Goal: Transaction & Acquisition: Purchase product/service

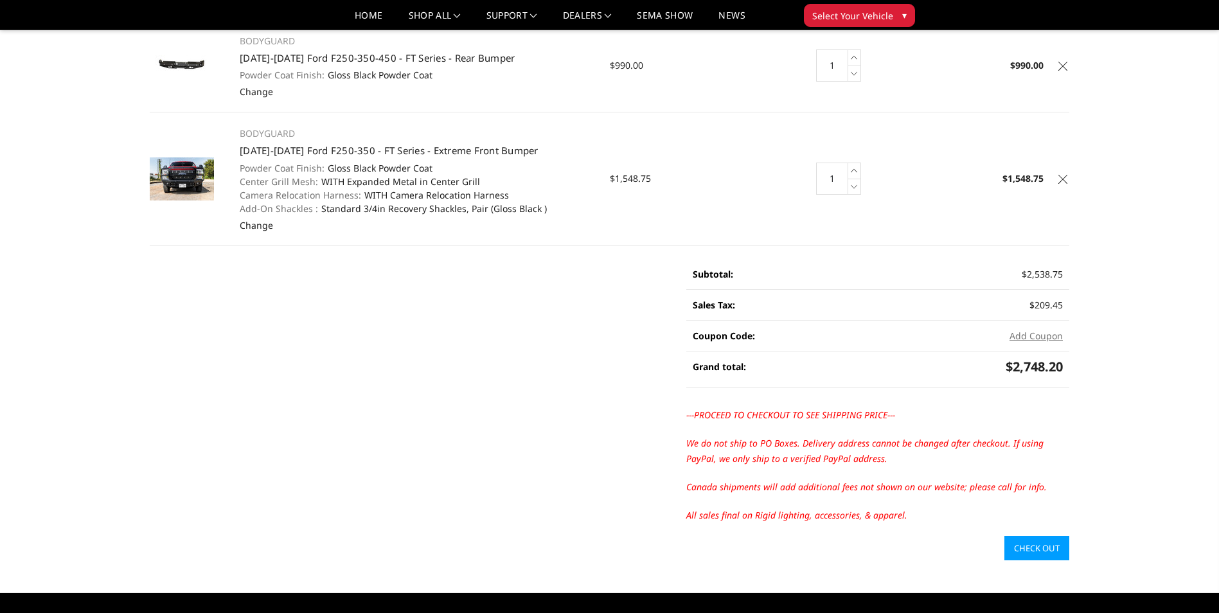
scroll to position [211, 0]
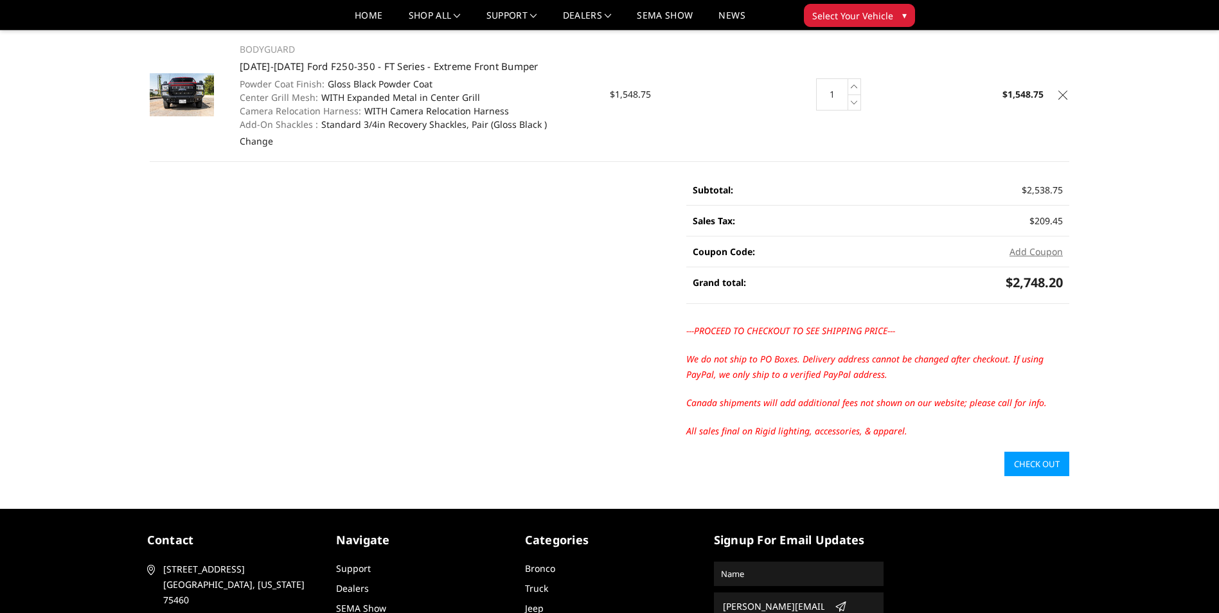
click at [1034, 464] on link "Check out" at bounding box center [1036, 464] width 65 height 24
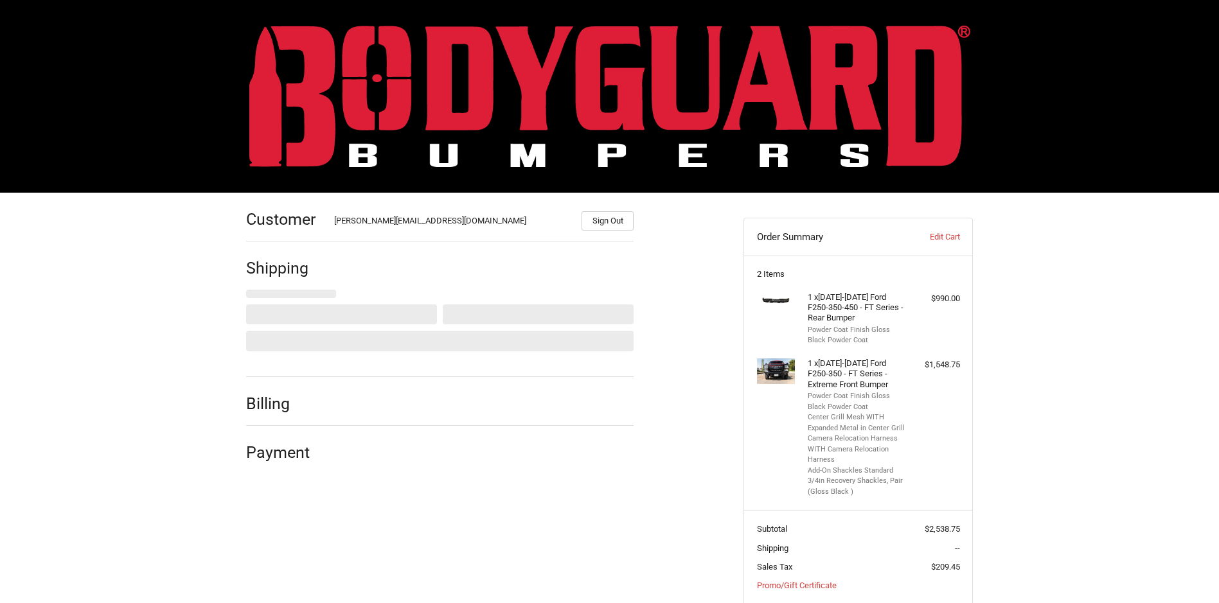
select select "US"
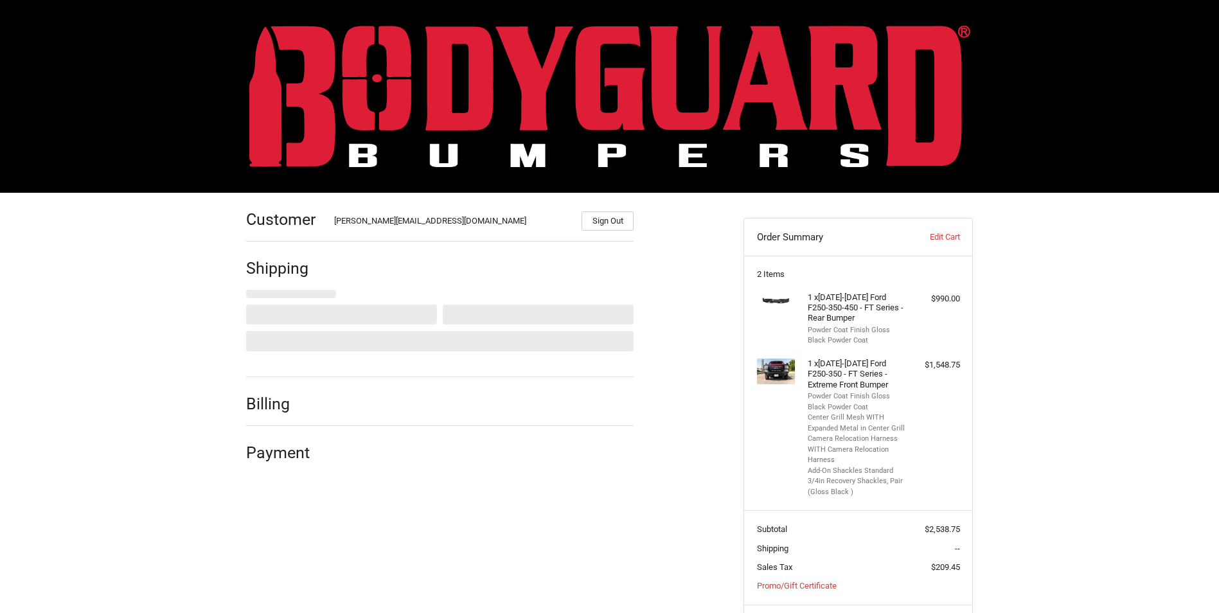
select select "US"
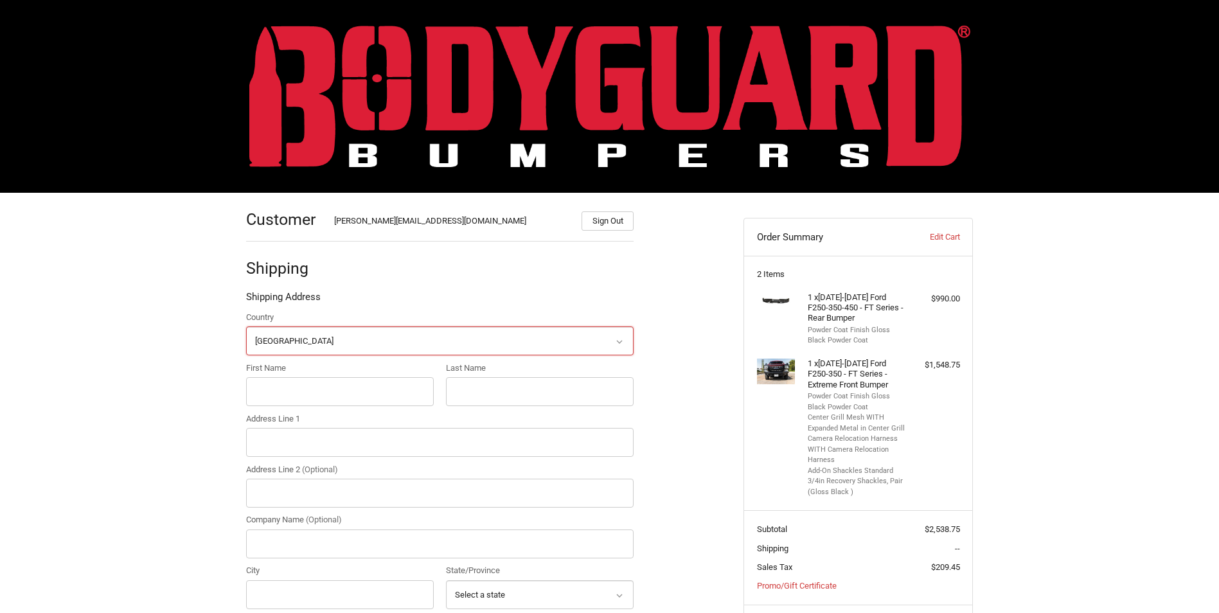
click at [299, 337] on select "Select a country Afghanistan Åland Islands Albania Algeria American Samoa Andor…" at bounding box center [439, 340] width 387 height 29
click at [279, 393] on input "First Name" at bounding box center [340, 391] width 188 height 29
click at [274, 381] on input "First Name" at bounding box center [340, 391] width 188 height 29
type input "YOU"
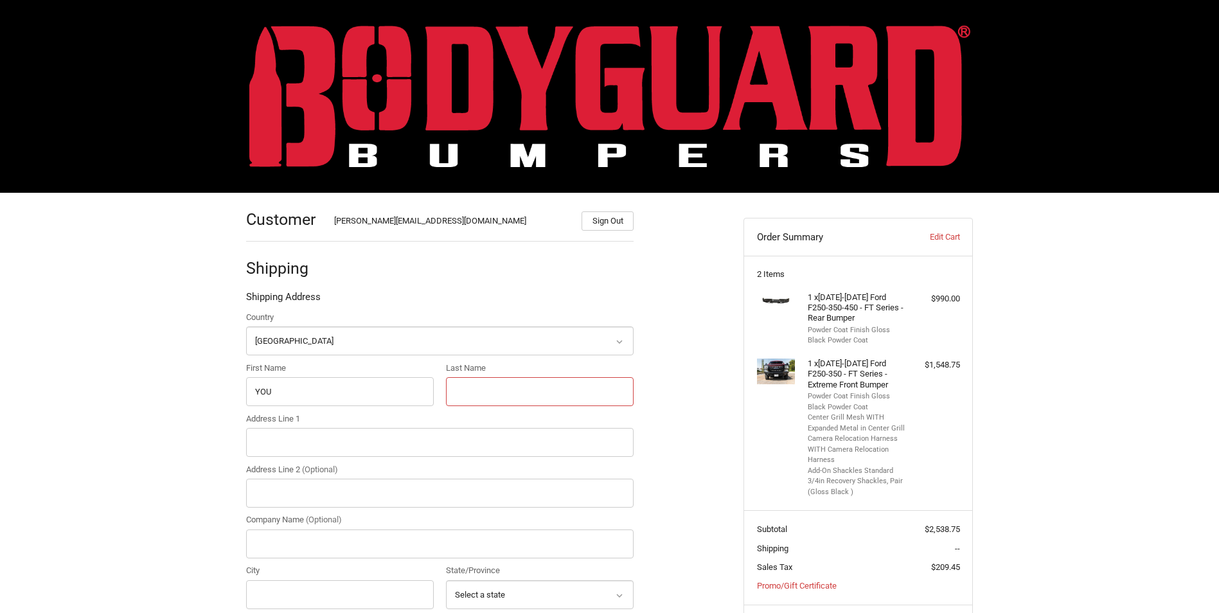
click at [468, 389] on input "Last Name" at bounding box center [540, 391] width 188 height 29
click at [314, 445] on input "Address Line 1" at bounding box center [439, 442] width 387 height 29
click at [302, 390] on input "YOU" at bounding box center [340, 391] width 188 height 29
click at [469, 391] on input "Last Name" at bounding box center [540, 391] width 188 height 29
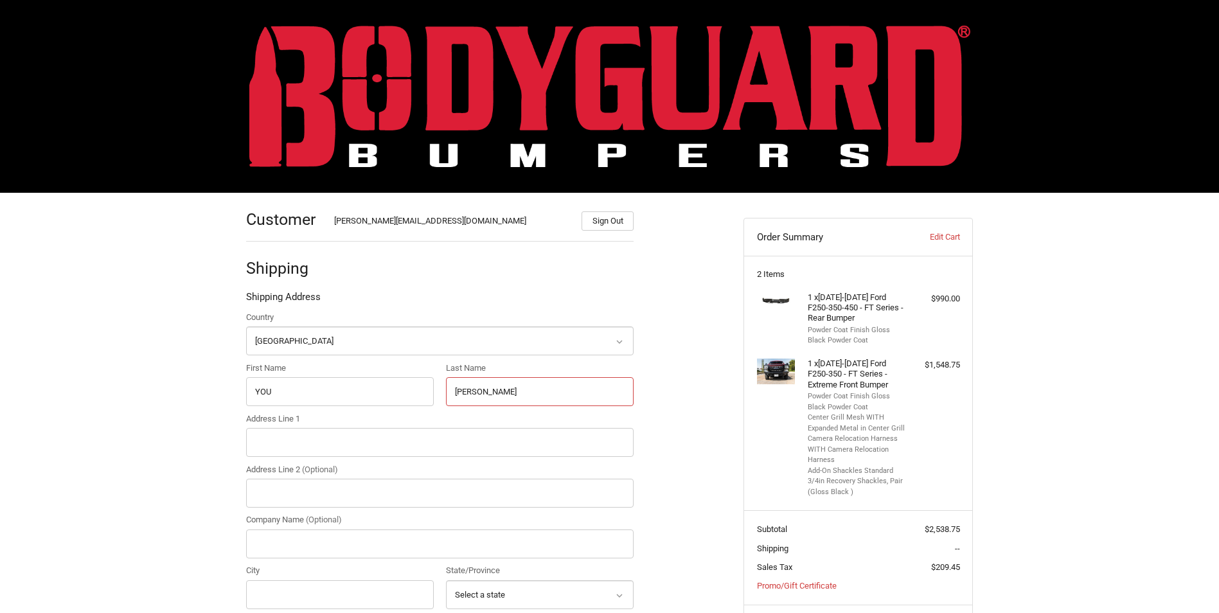
type input "YOUNGBLOOD"
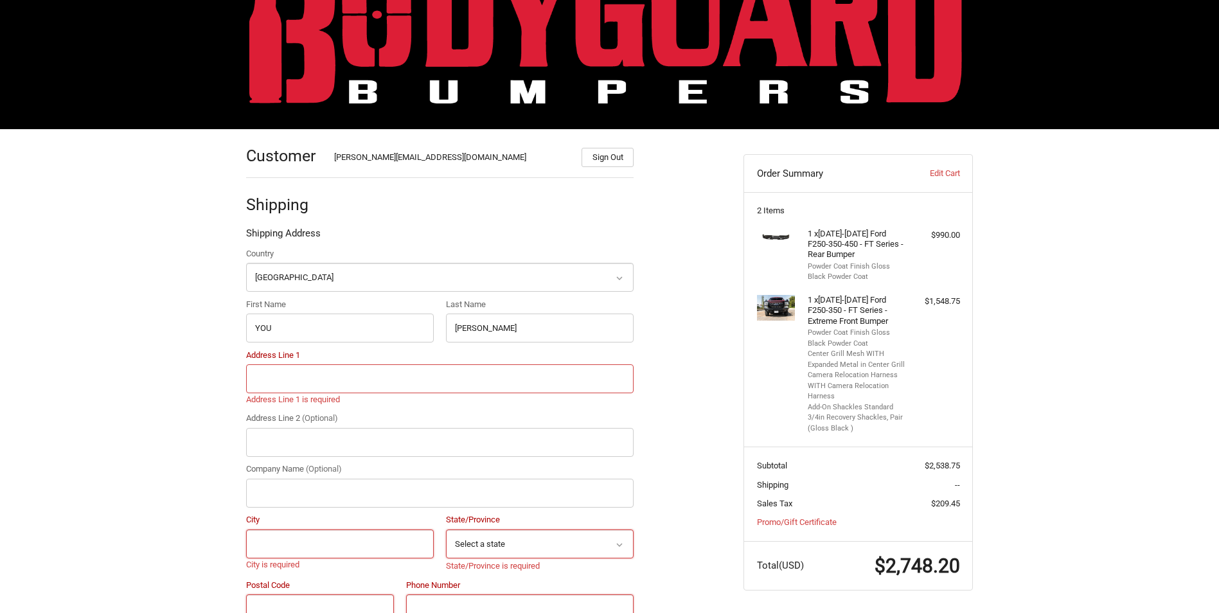
scroll to position [134, 0]
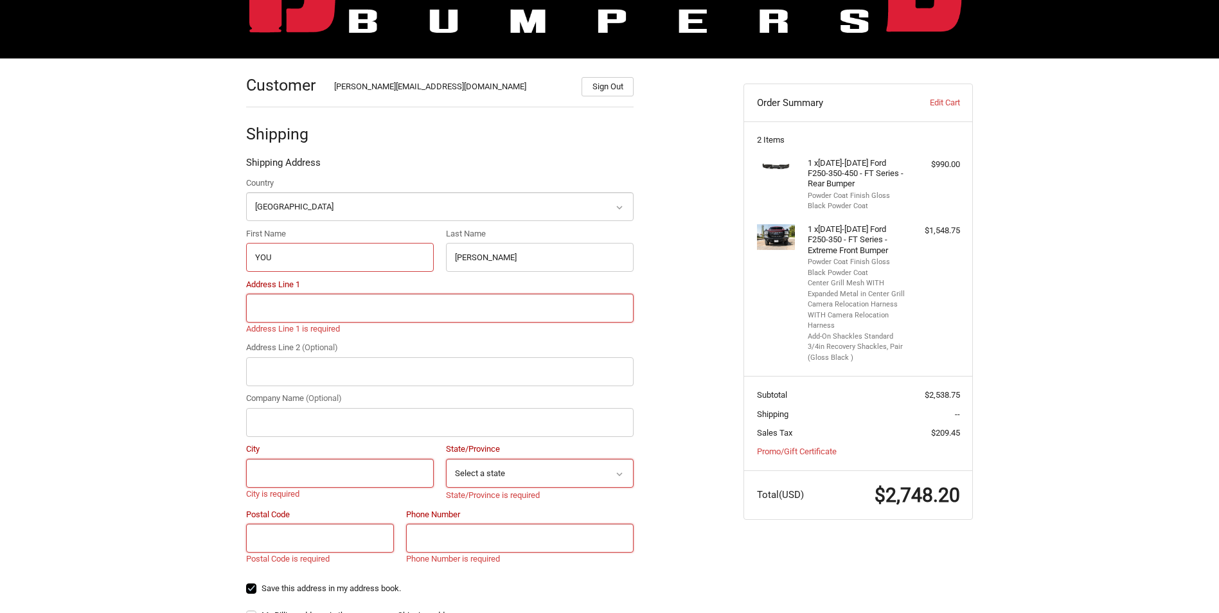
click at [288, 253] on input "YOU" at bounding box center [340, 257] width 188 height 29
type input "Y"
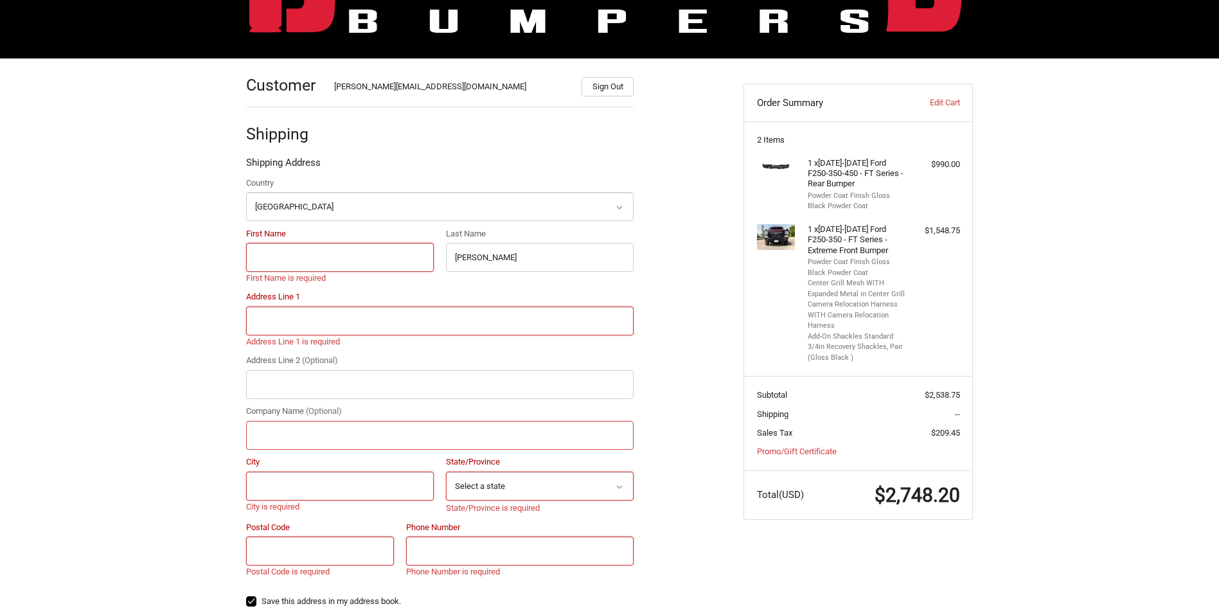
click at [279, 443] on input "Company Name (Optional)" at bounding box center [439, 435] width 387 height 29
type input "youngblood auto and tire"
type input "richard"
type input "375 w louis henna blvd"
type input "AUSTIN"
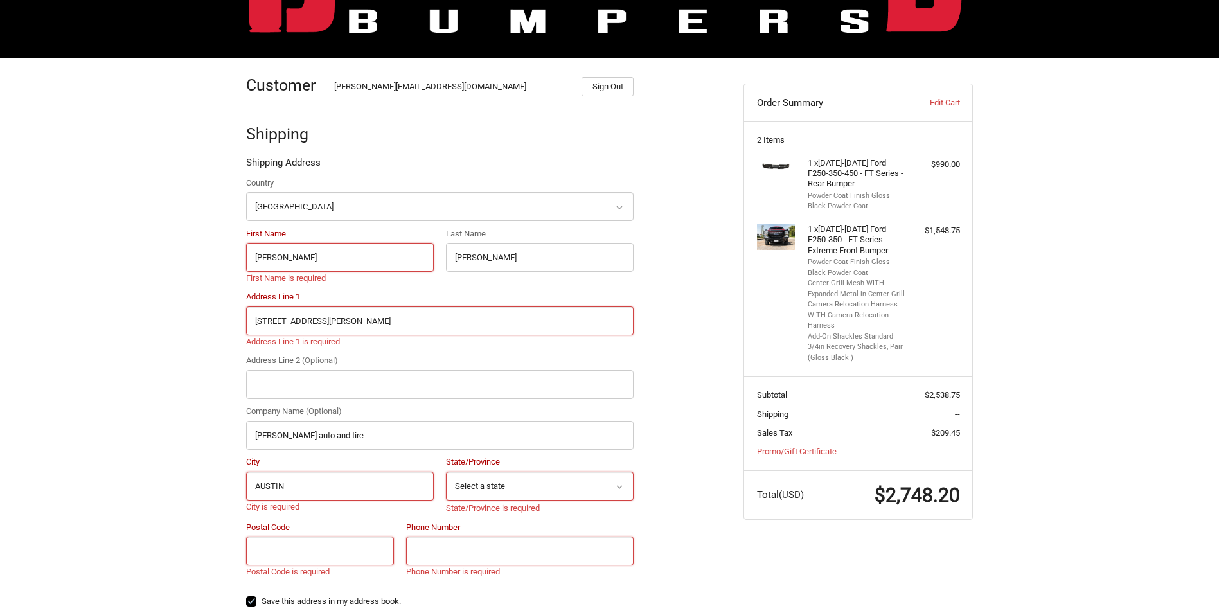
select select "TX"
type input "78728-1276"
type input "15127195700"
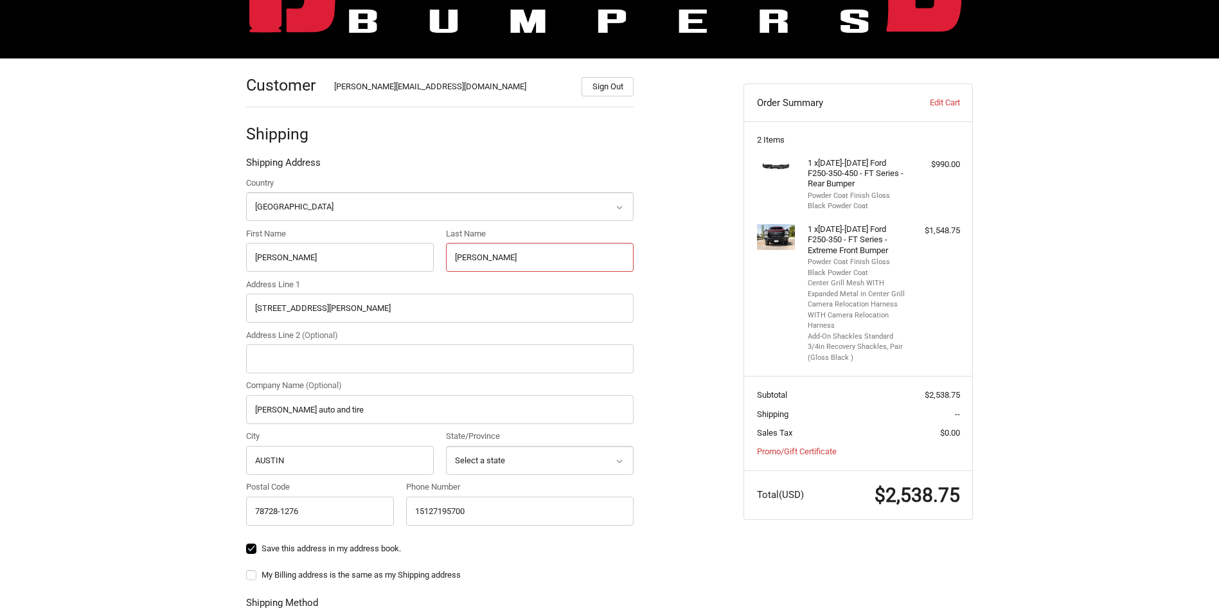
click at [540, 258] on input "YOUNGBLOOD" at bounding box center [540, 257] width 188 height 29
type input "Y"
type input "perez"
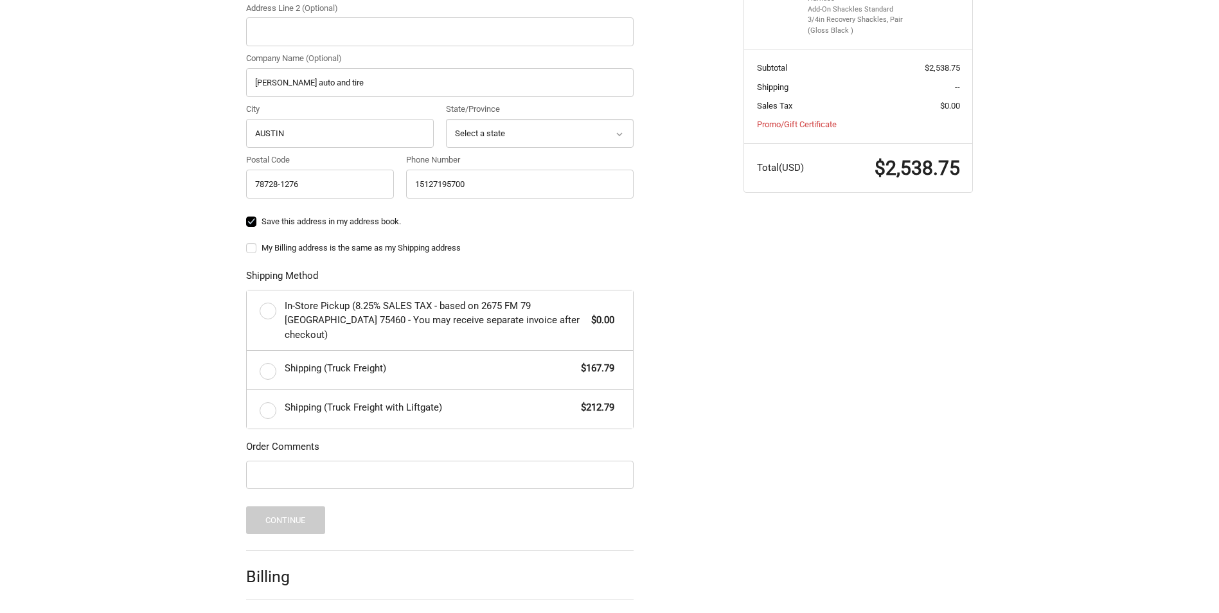
scroll to position [494, 0]
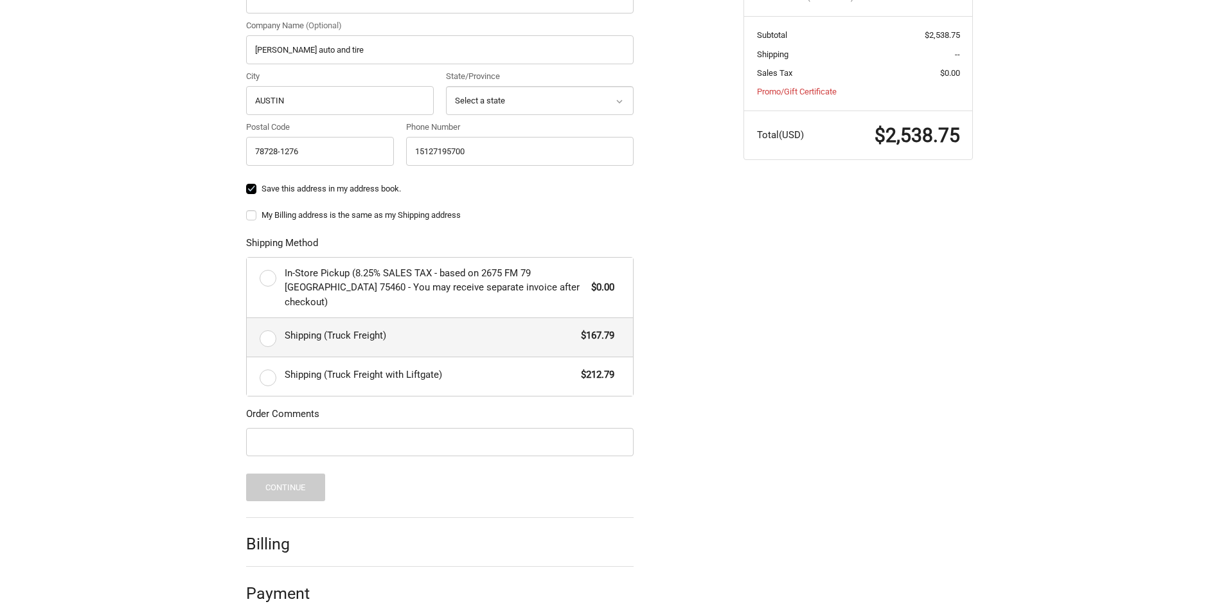
click at [269, 322] on label "Shipping (Truck Freight) $167.79" at bounding box center [440, 337] width 386 height 39
click at [247, 319] on input "Shipping (Truck Freight) $167.79" at bounding box center [247, 318] width 1 height 1
radio input "true"
click at [285, 478] on button "Continue" at bounding box center [285, 487] width 79 height 28
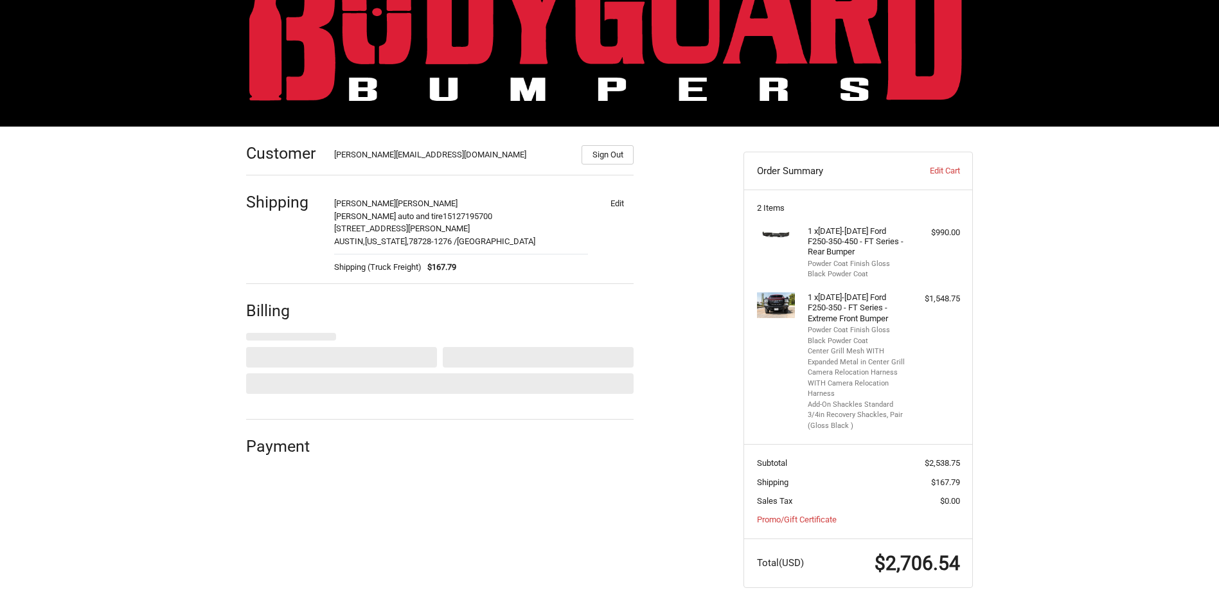
select select "US"
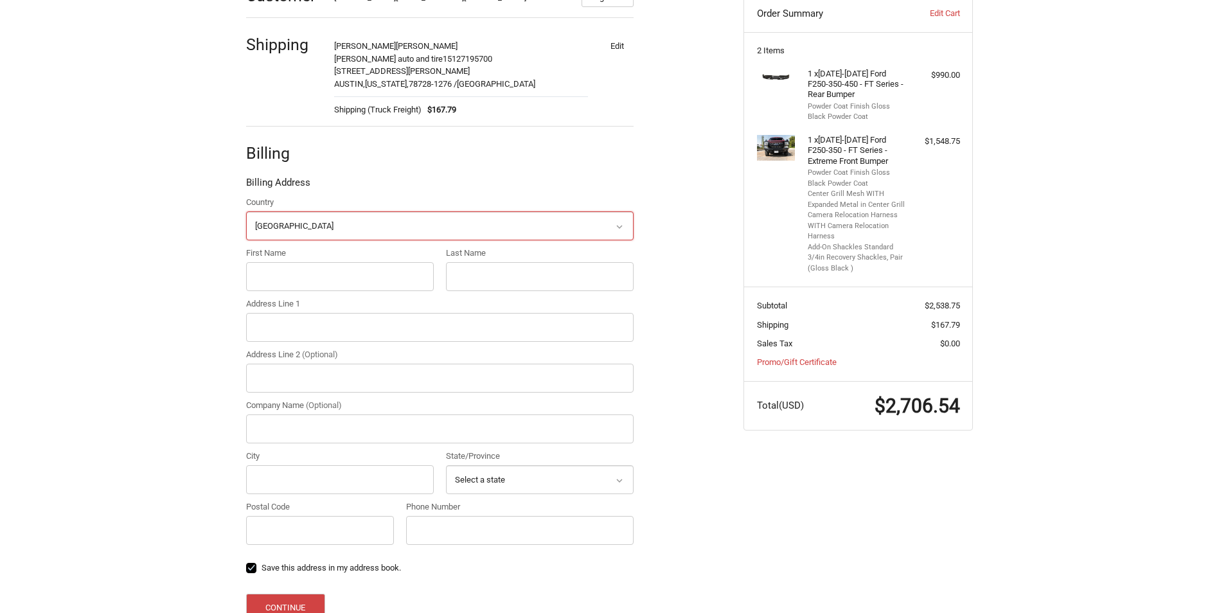
scroll to position [228, 0]
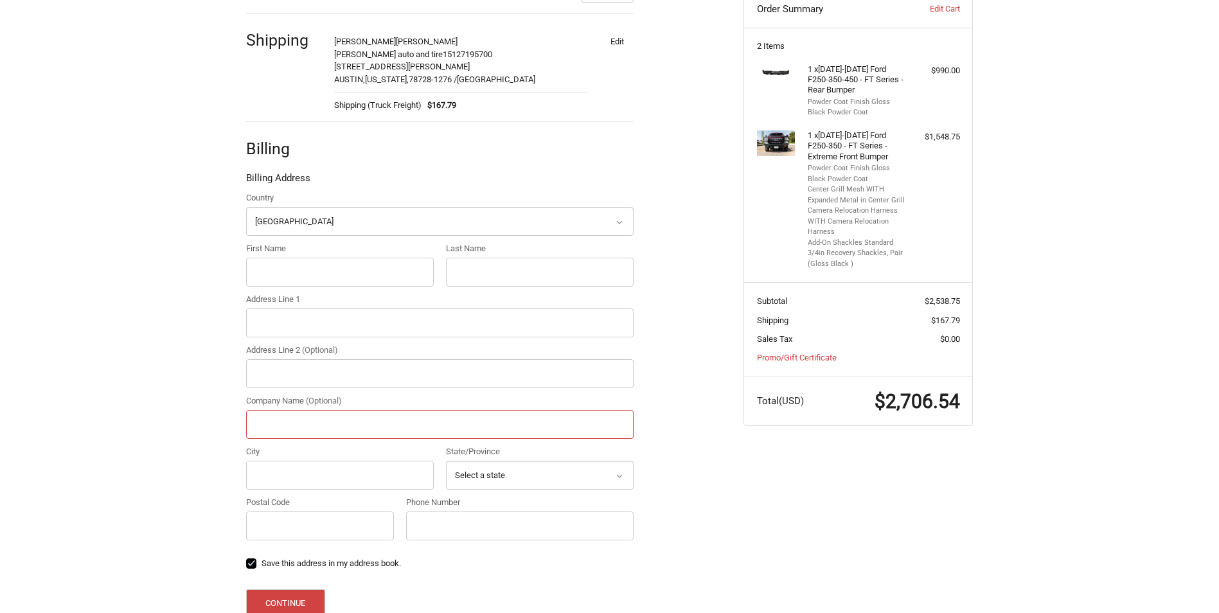
click at [297, 430] on input "Company Name (Optional)" at bounding box center [439, 424] width 387 height 29
type input "youngblood auto and tire"
type input "richard"
type input "perez"
type input "375 w louis henna blvd"
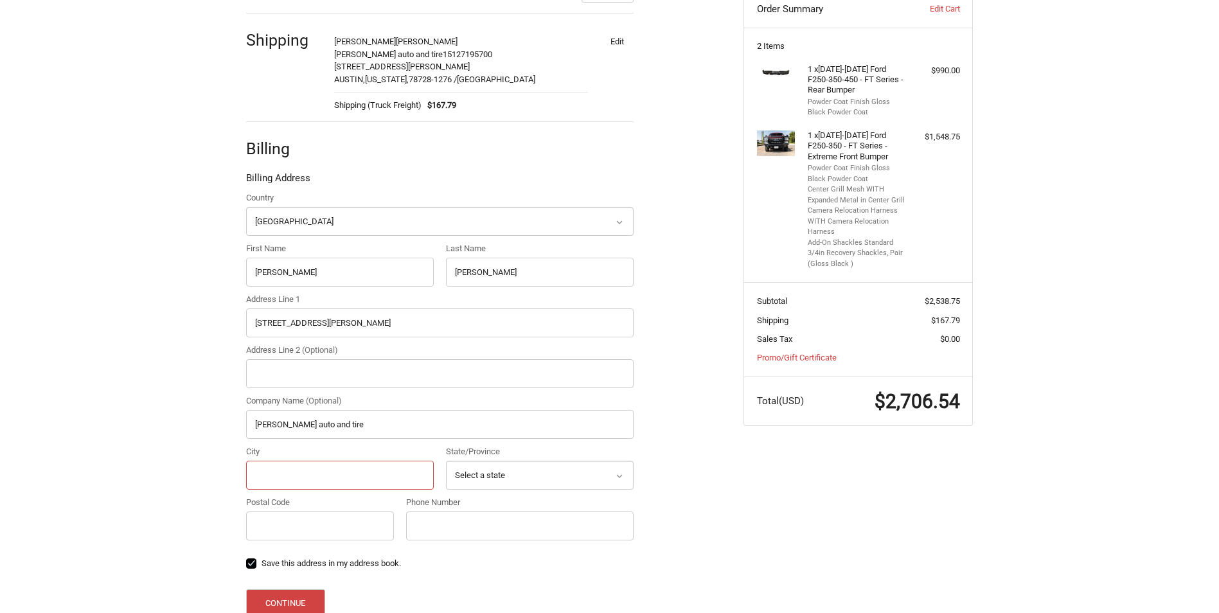
type input "AUSTIN"
select select "TX"
type input "78728-1276"
type input "15127195700"
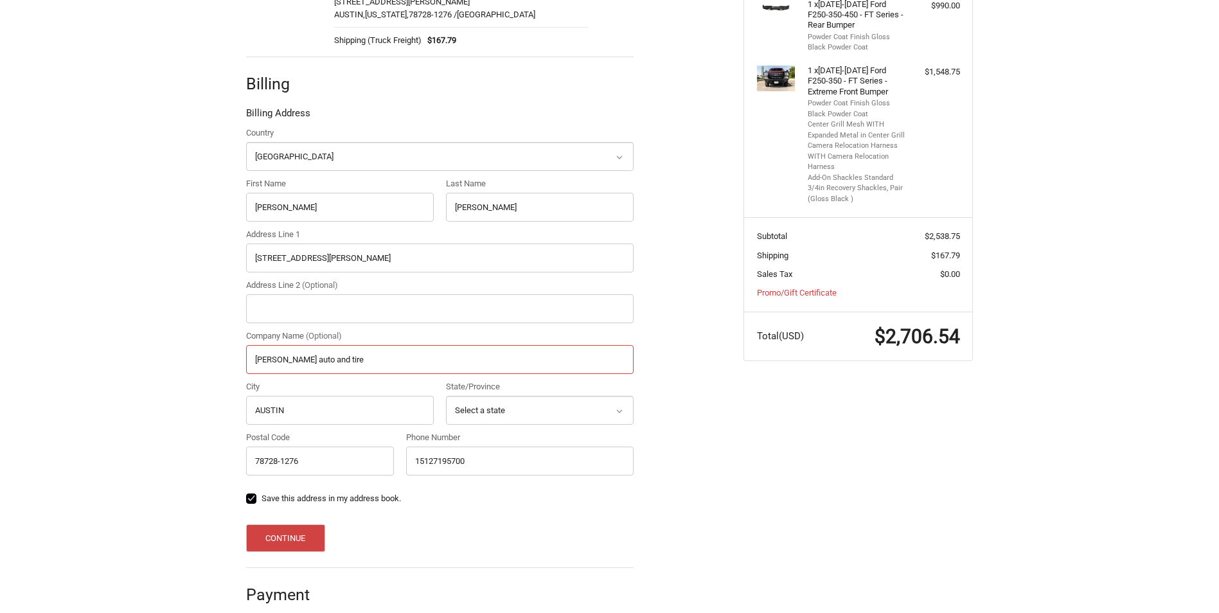
scroll to position [309, 0]
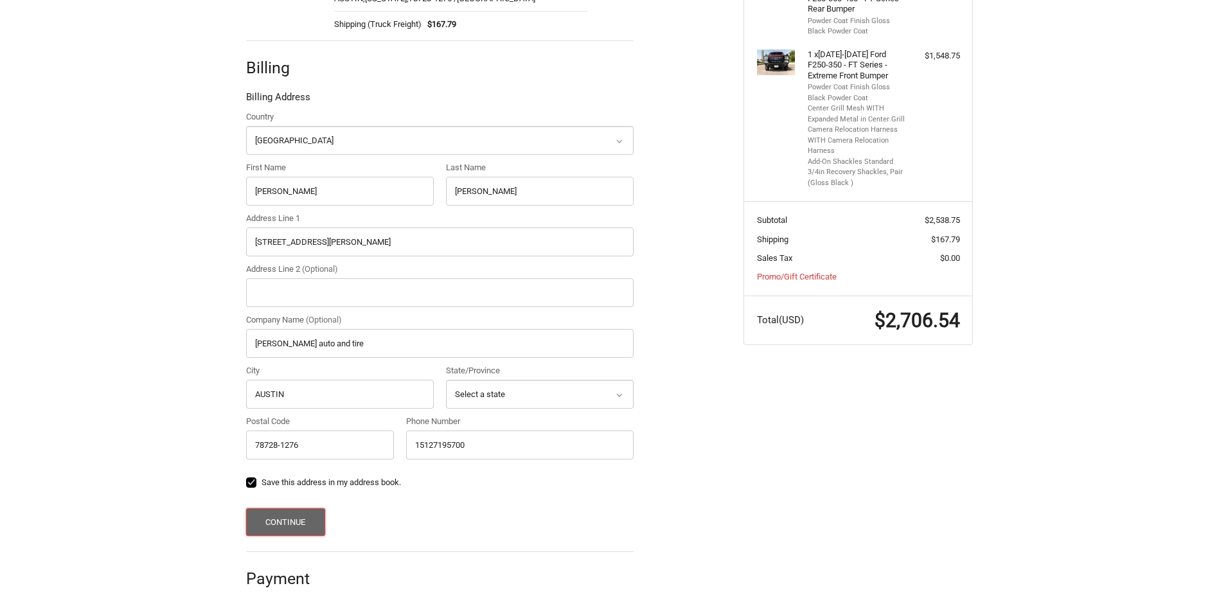
click at [284, 523] on button "Continue" at bounding box center [285, 522] width 79 height 28
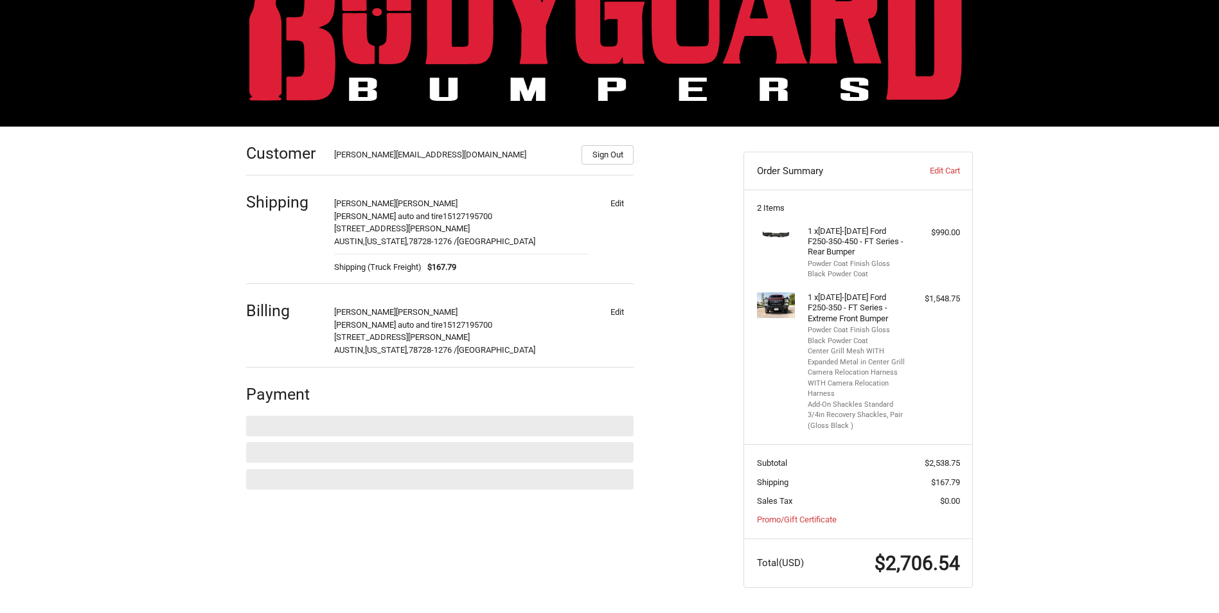
scroll to position [66, 0]
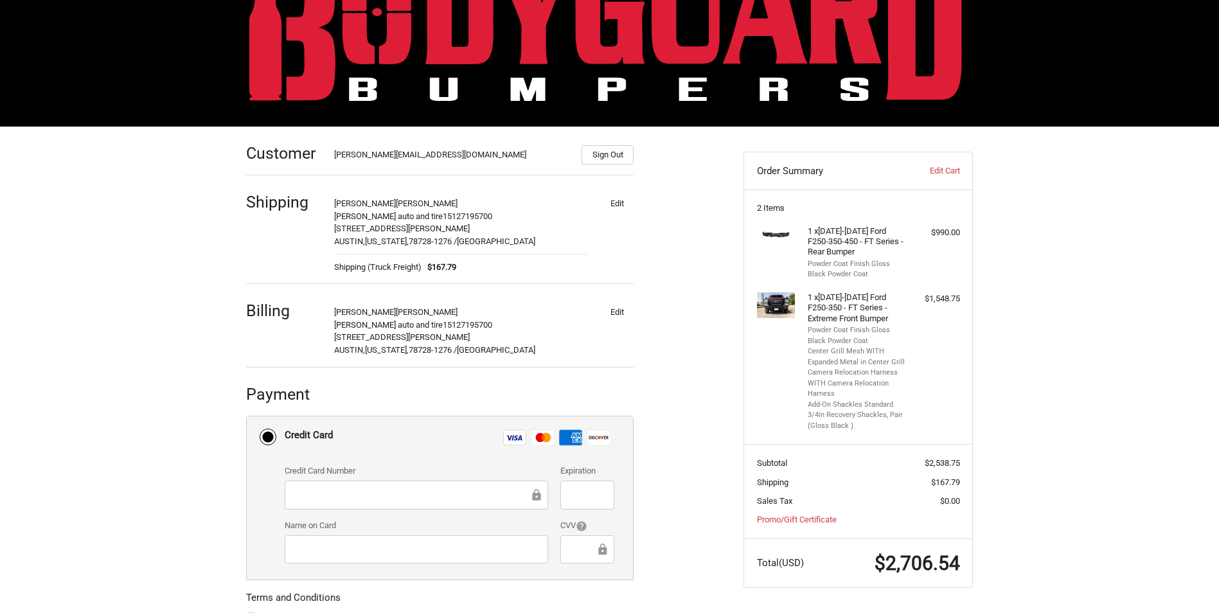
click at [538, 439] on icon at bounding box center [542, 437] width 15 height 9
click at [247, 417] on input "Credit Card Visa Master Amex Discover" at bounding box center [247, 416] width 1 height 1
click at [312, 504] on div at bounding box center [416, 495] width 263 height 29
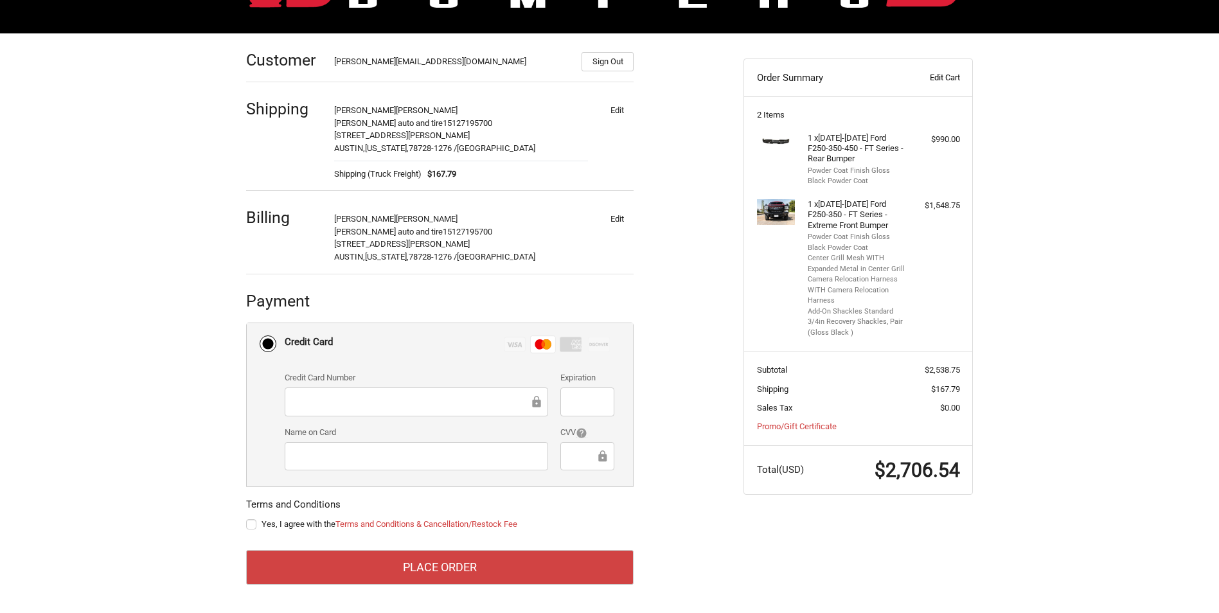
click at [949, 74] on link "Edit Cart" at bounding box center [927, 77] width 64 height 13
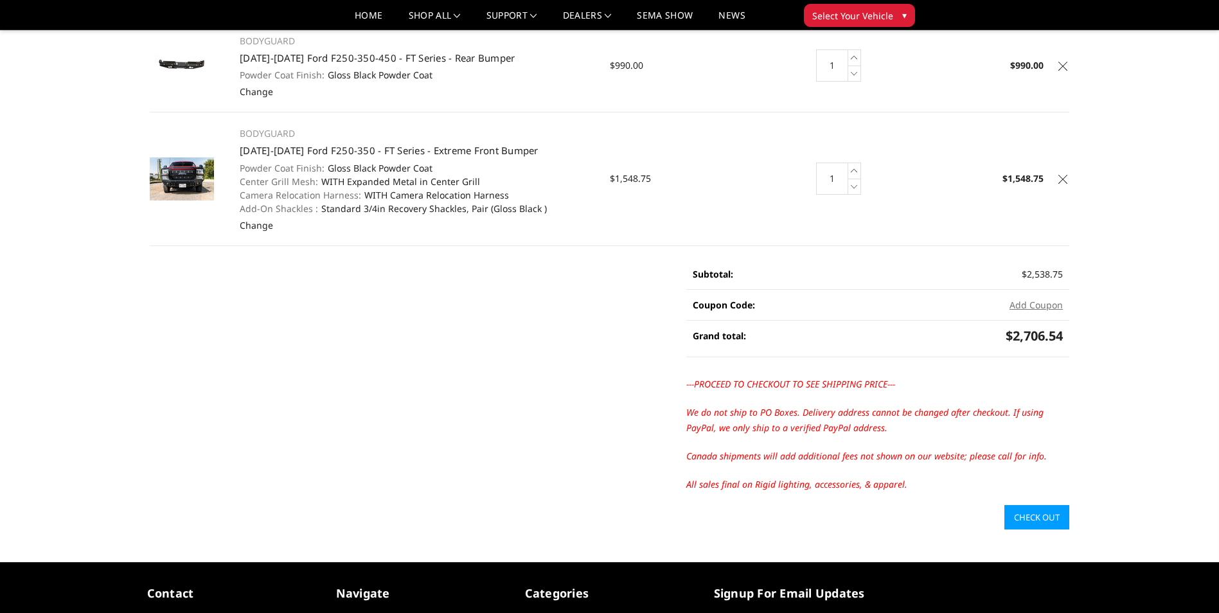
scroll to position [116, 0]
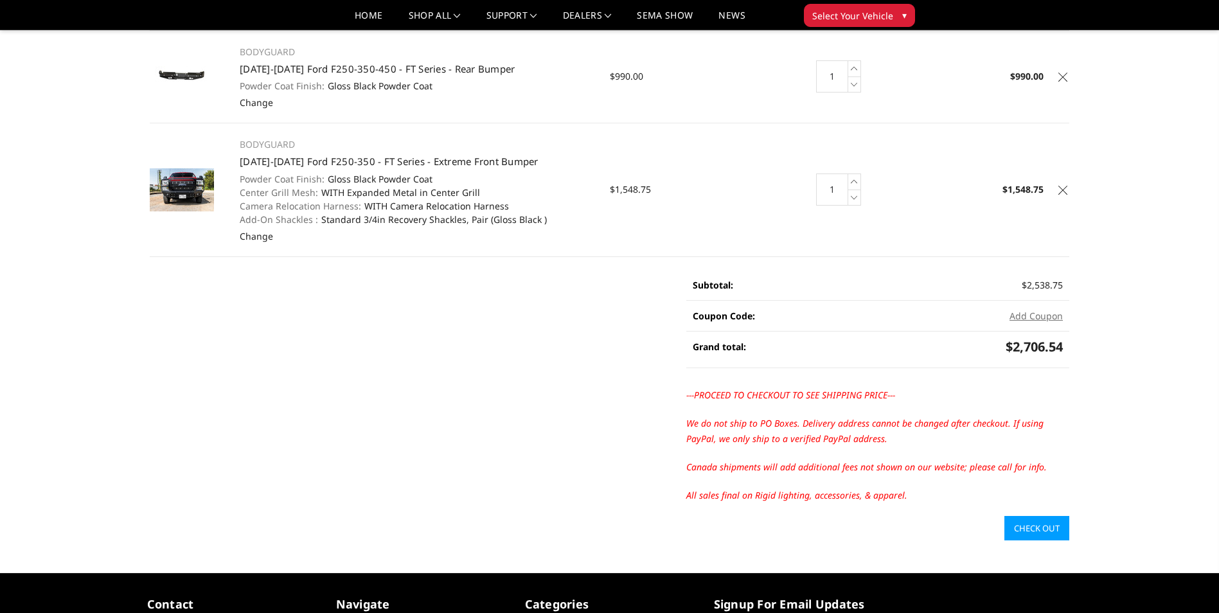
click at [1014, 524] on link "Check out" at bounding box center [1036, 528] width 65 height 24
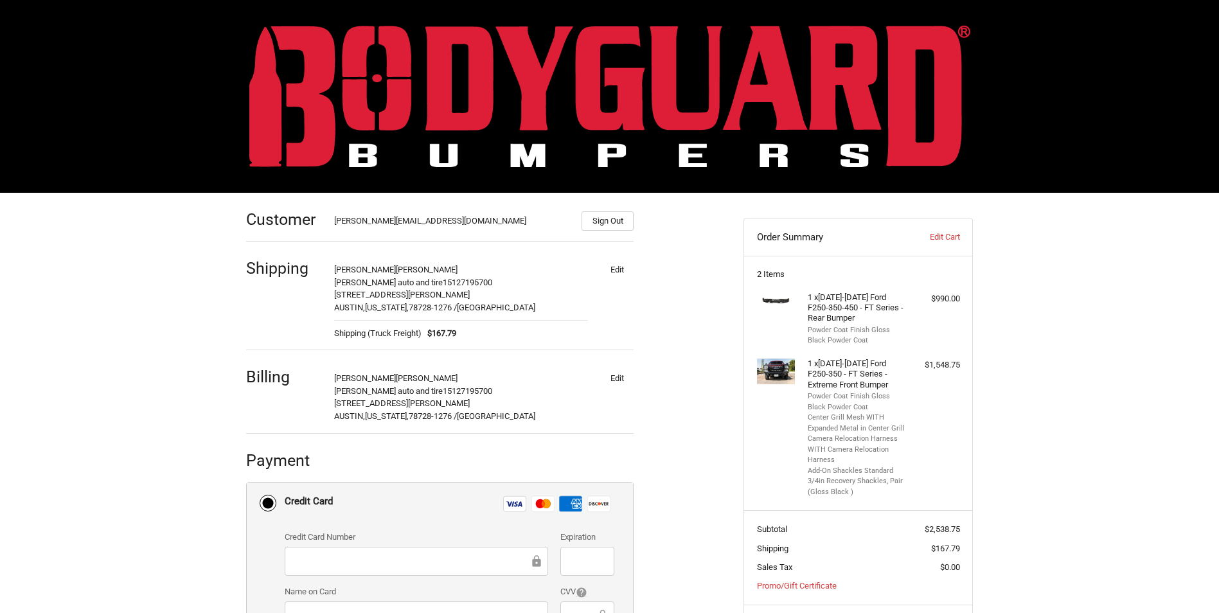
scroll to position [160, 0]
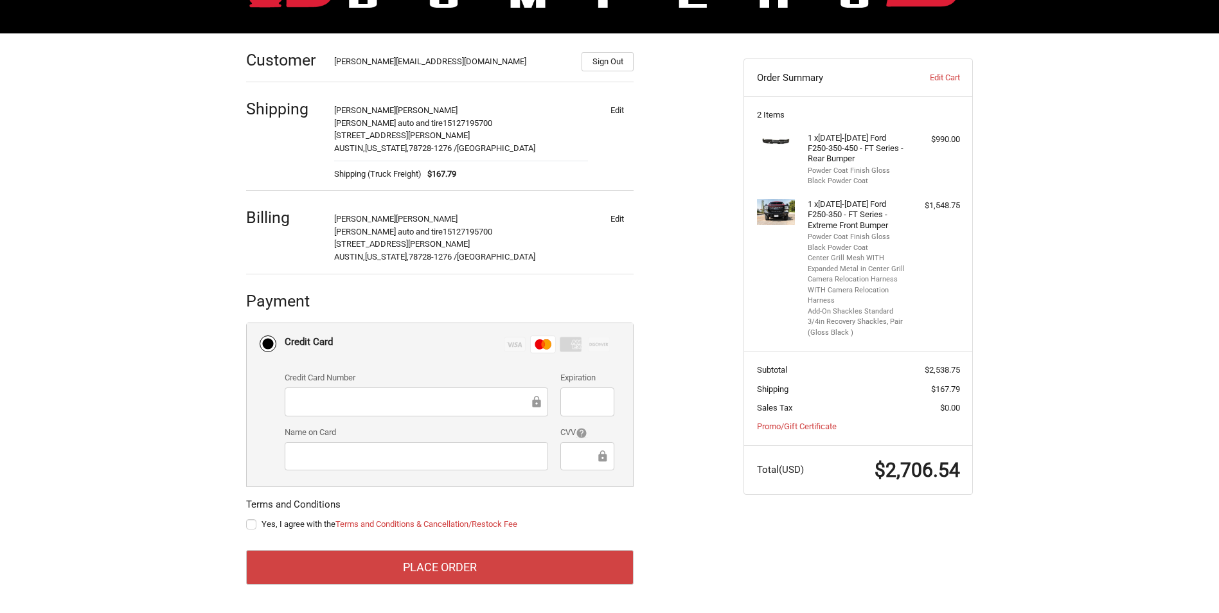
click at [609, 399] on div at bounding box center [586, 401] width 53 height 29
click at [247, 523] on label "Yes, I agree with the Terms and Conditions & Cancellation/Restock Fee" at bounding box center [439, 524] width 387 height 10
click at [247, 518] on input "Yes, I agree with the Terms and Conditions & Cancellation/Restock Fee" at bounding box center [246, 518] width 1 height 1
checkbox input "true"
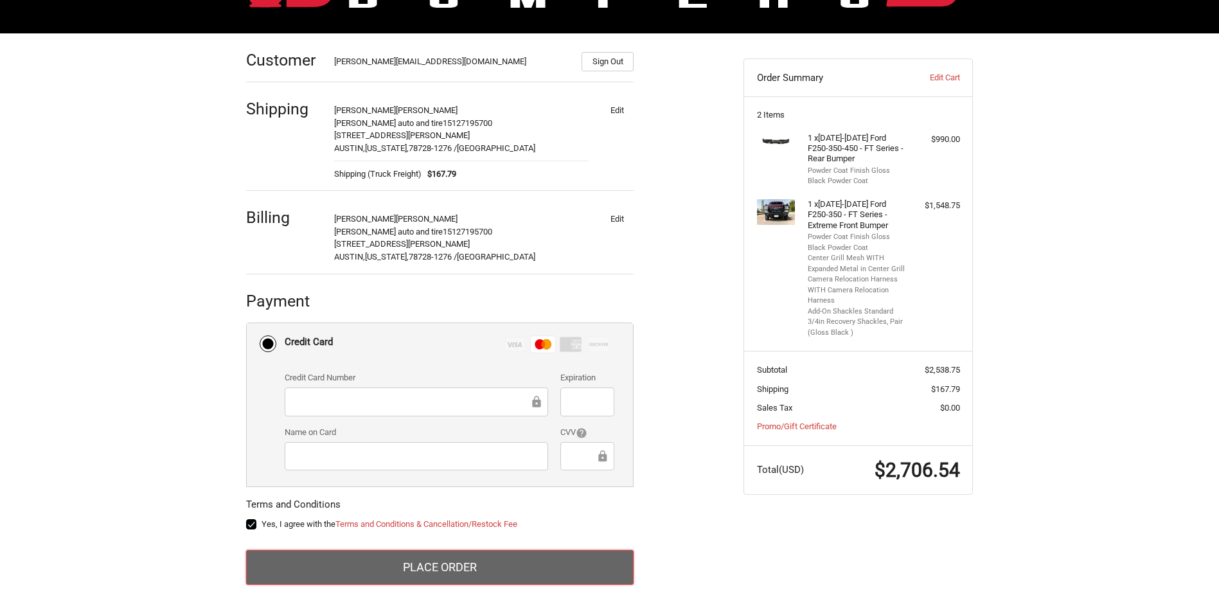
click at [448, 565] on button "Place Order" at bounding box center [439, 567] width 387 height 35
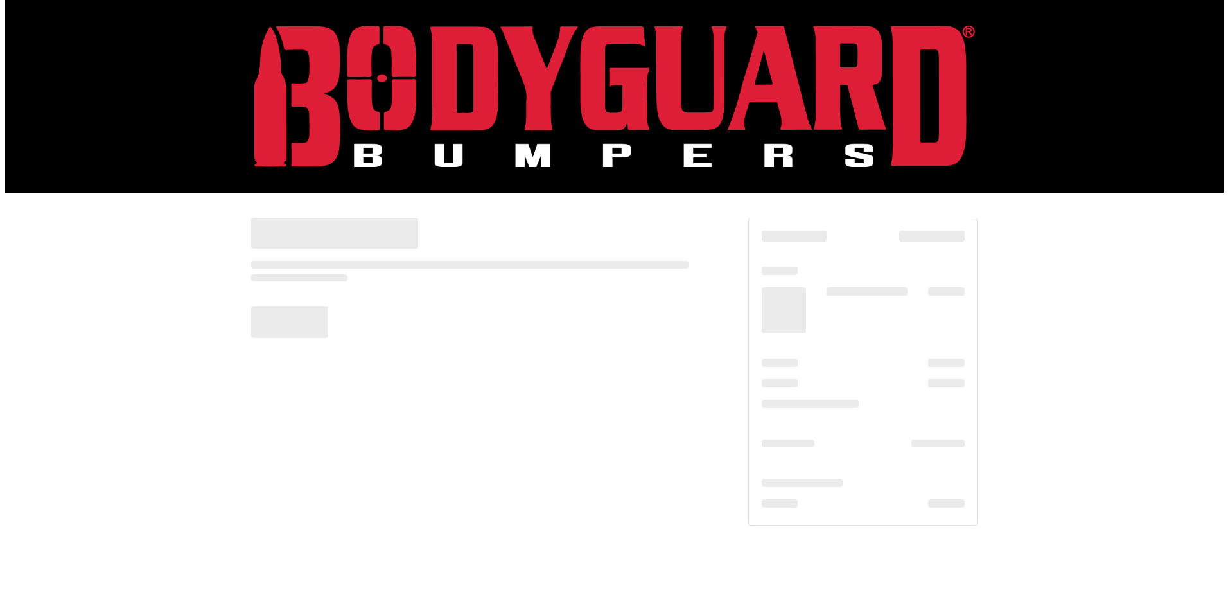
scroll to position [0, 0]
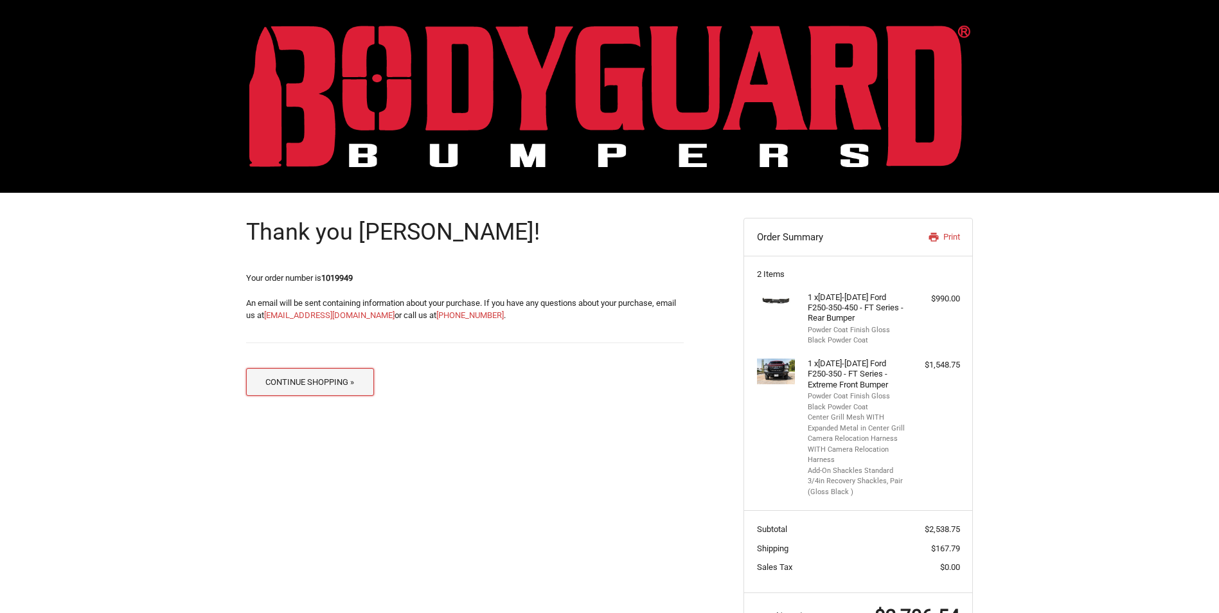
click at [301, 383] on button "Continue Shopping »" at bounding box center [310, 382] width 128 height 28
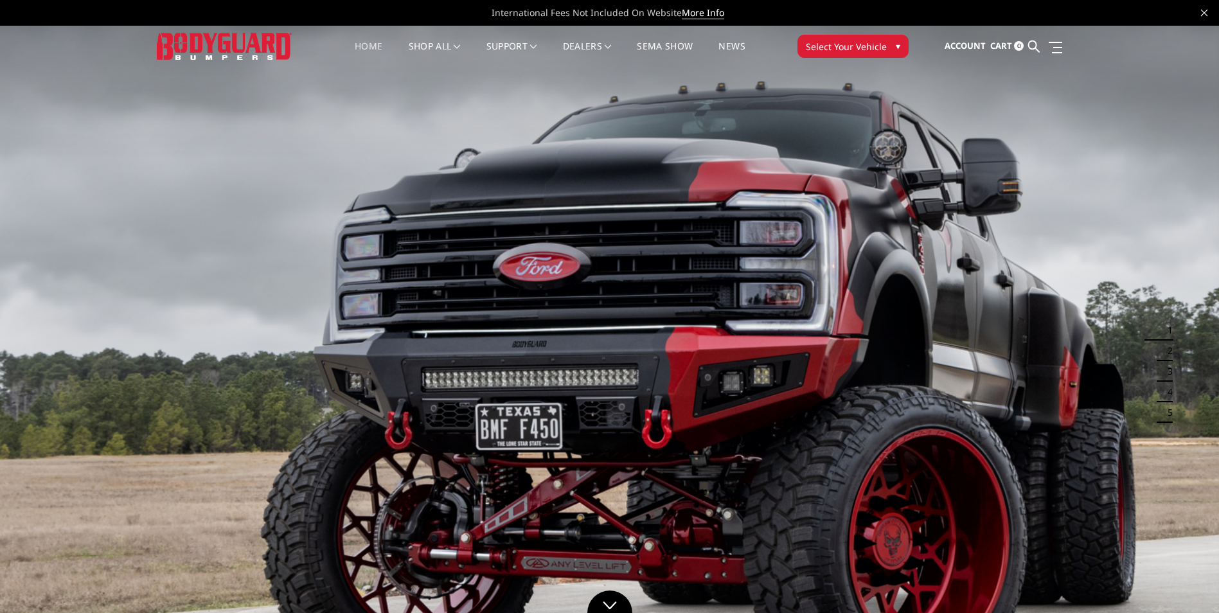
click at [468, 1] on span "International Fees Not Included On Website More Info" at bounding box center [609, 13] width 925 height 26
